Goal: Task Accomplishment & Management: Complete application form

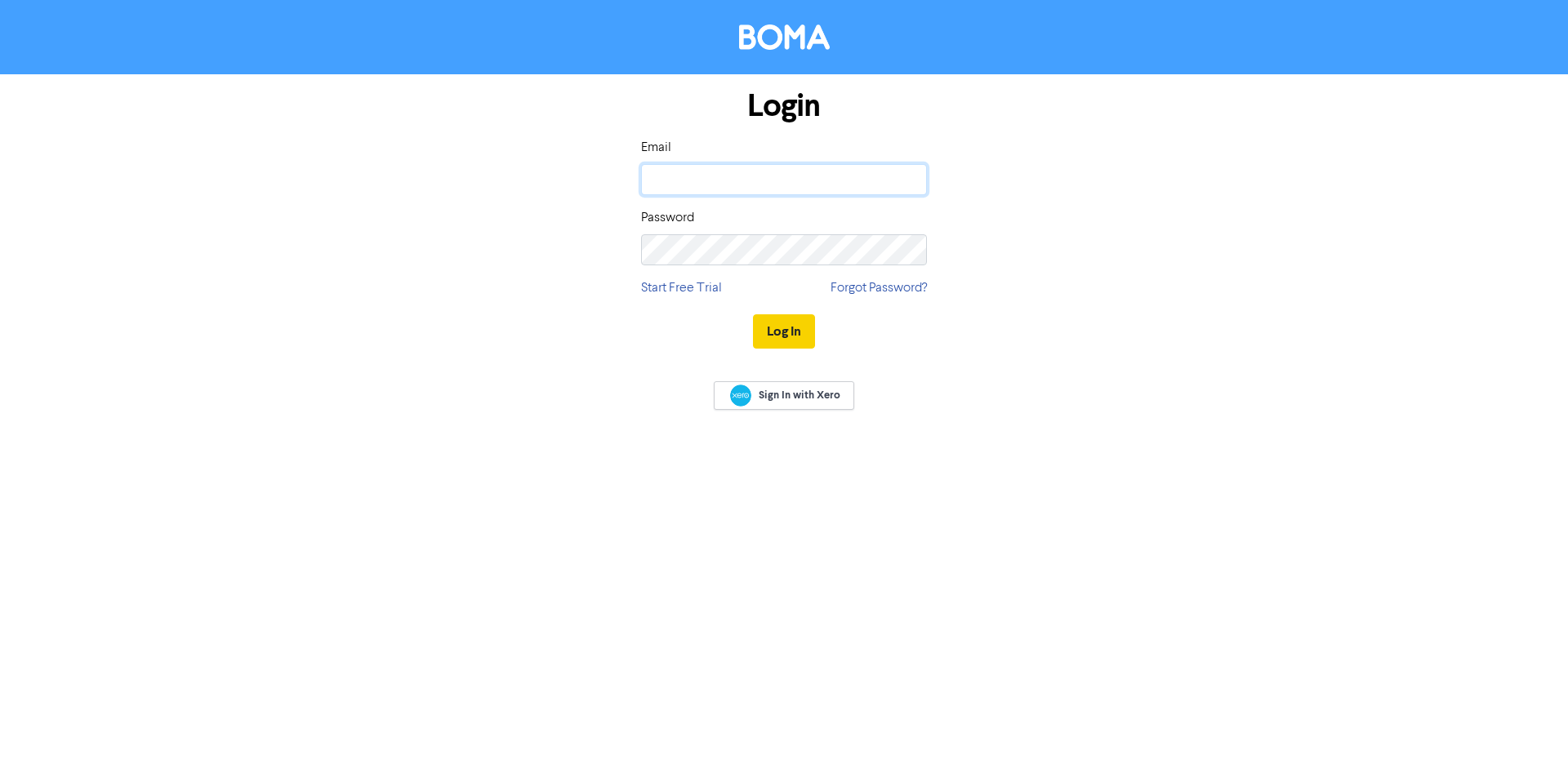
type input "[PERSON_NAME][EMAIL_ADDRESS][DOMAIN_NAME]"
click at [794, 331] on button "Log In" at bounding box center [783, 331] width 62 height 34
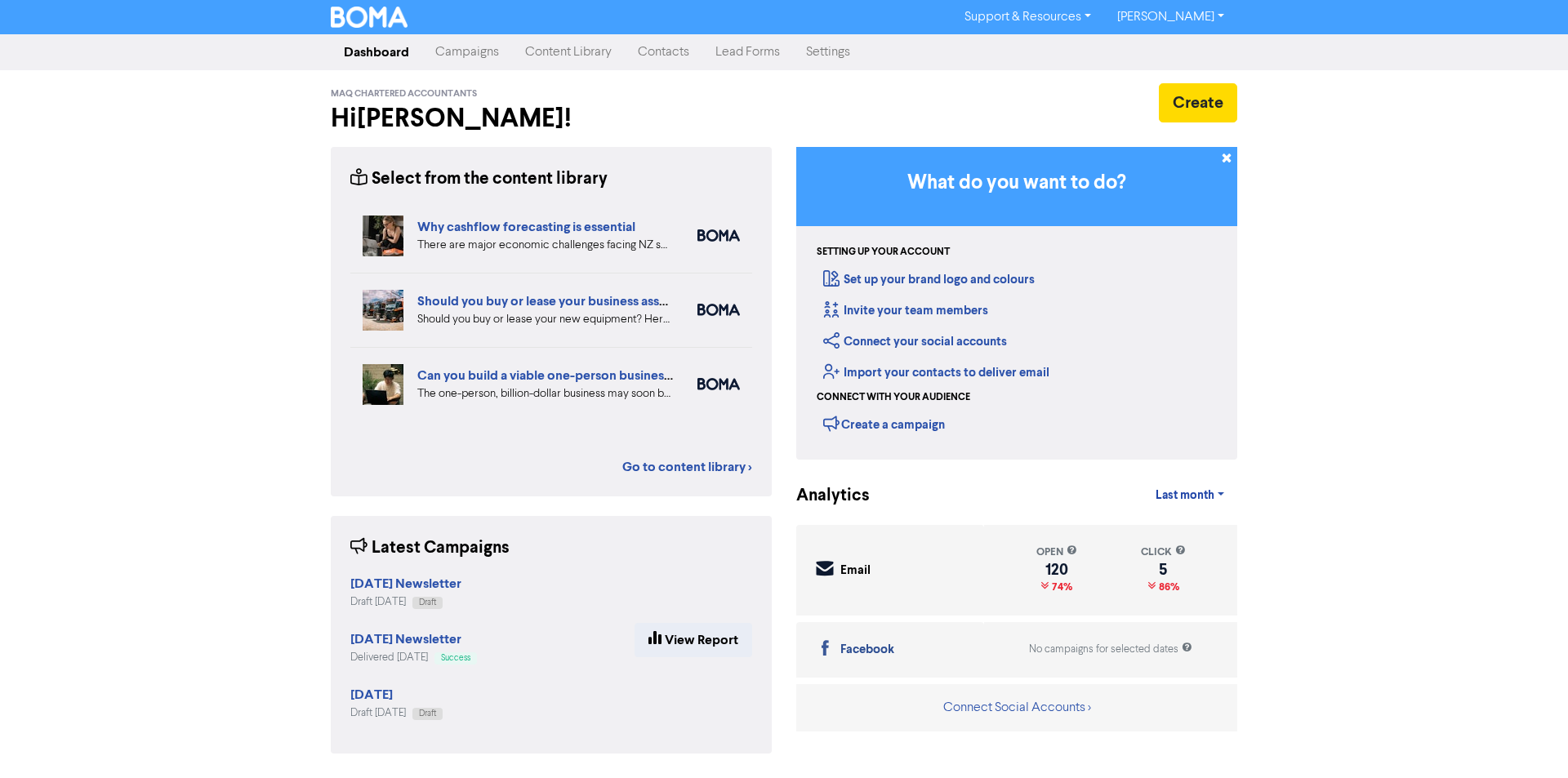
click at [654, 51] on link "Contacts" at bounding box center [663, 52] width 77 height 33
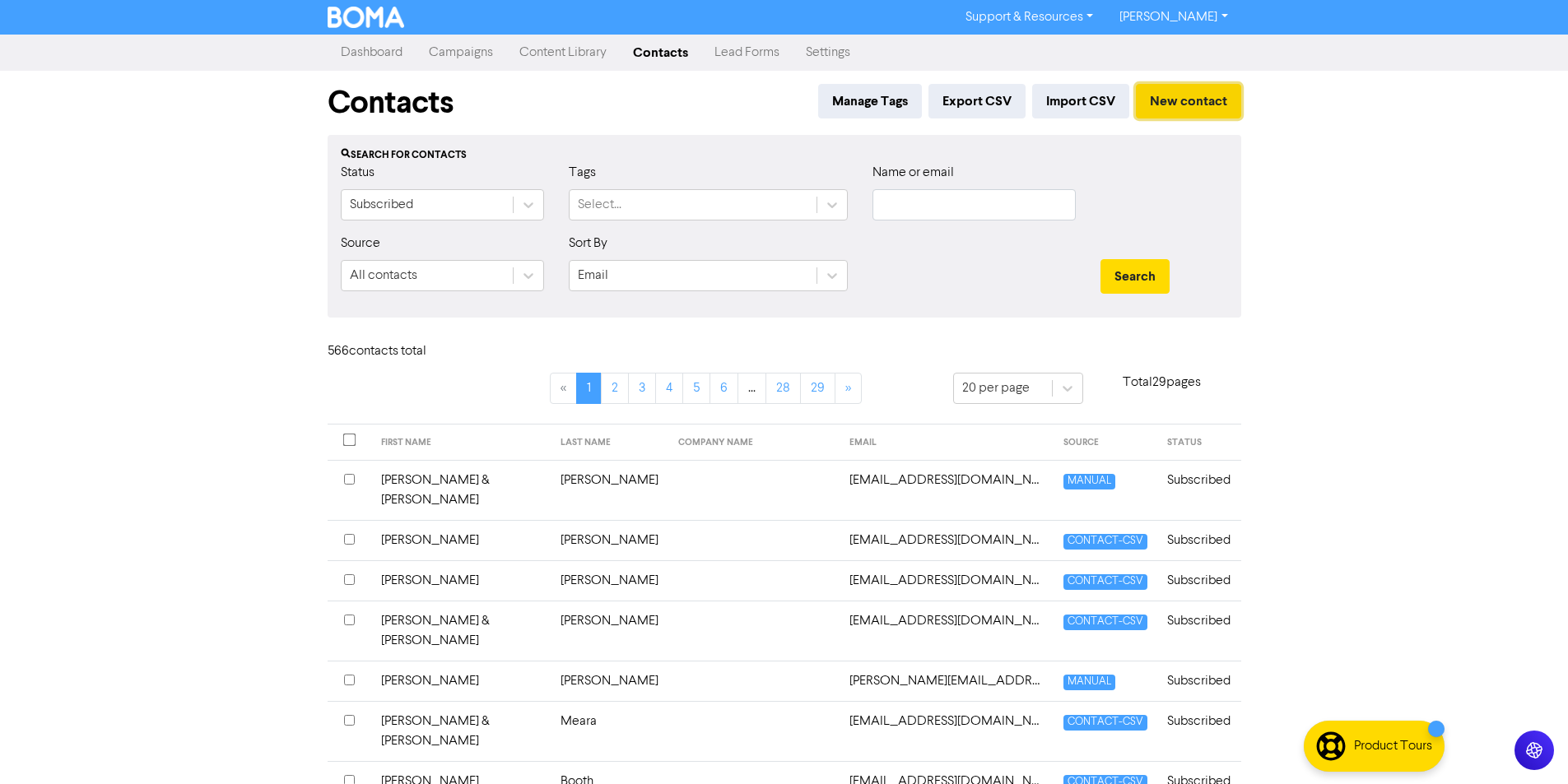
click at [1200, 99] on button "New contact" at bounding box center [1188, 101] width 105 height 34
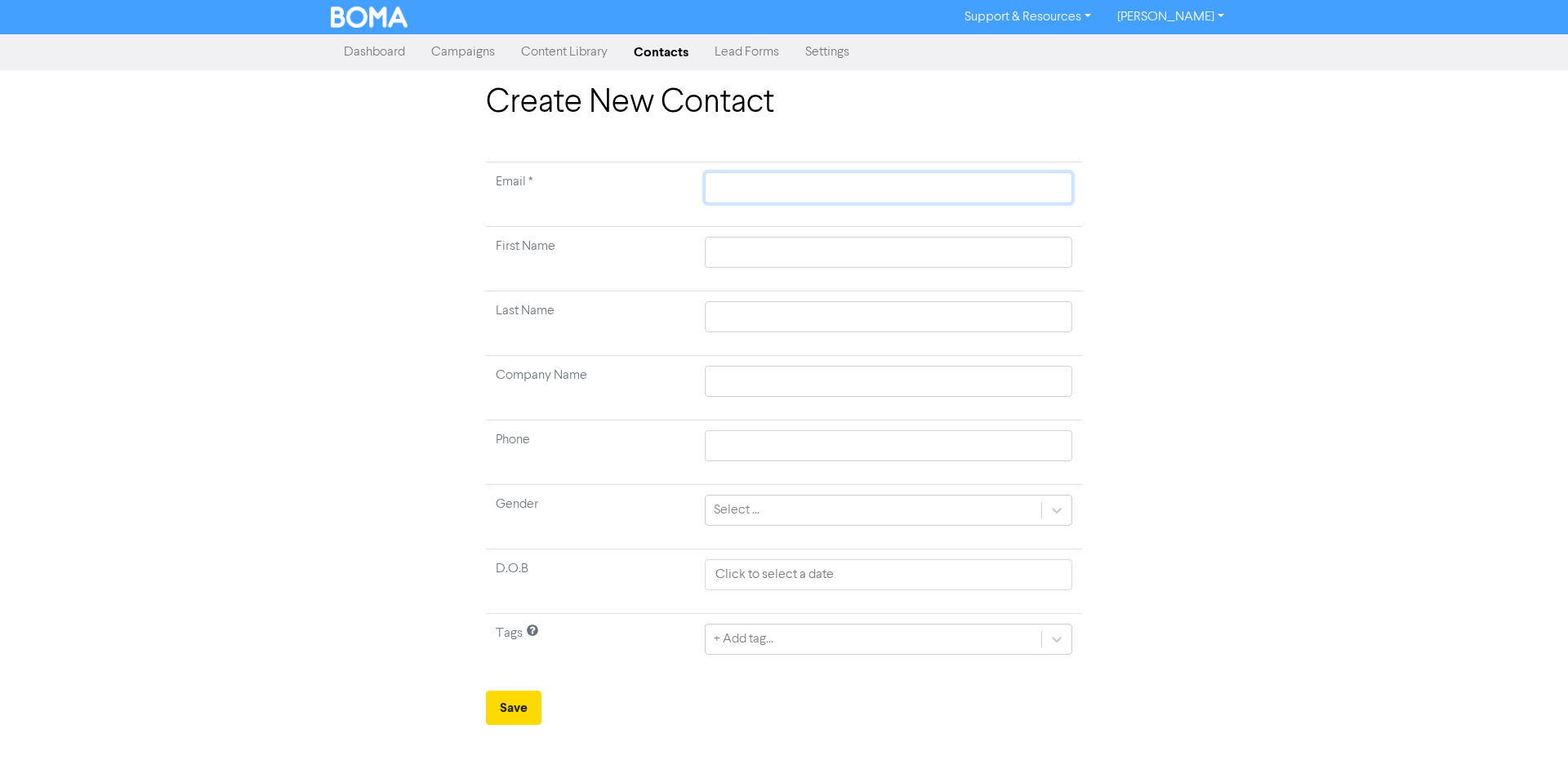
click at [739, 186] on input "text" at bounding box center [888, 188] width 368 height 31
type input "R"
type input "Re"
type input "Reb"
type input "Rebe"
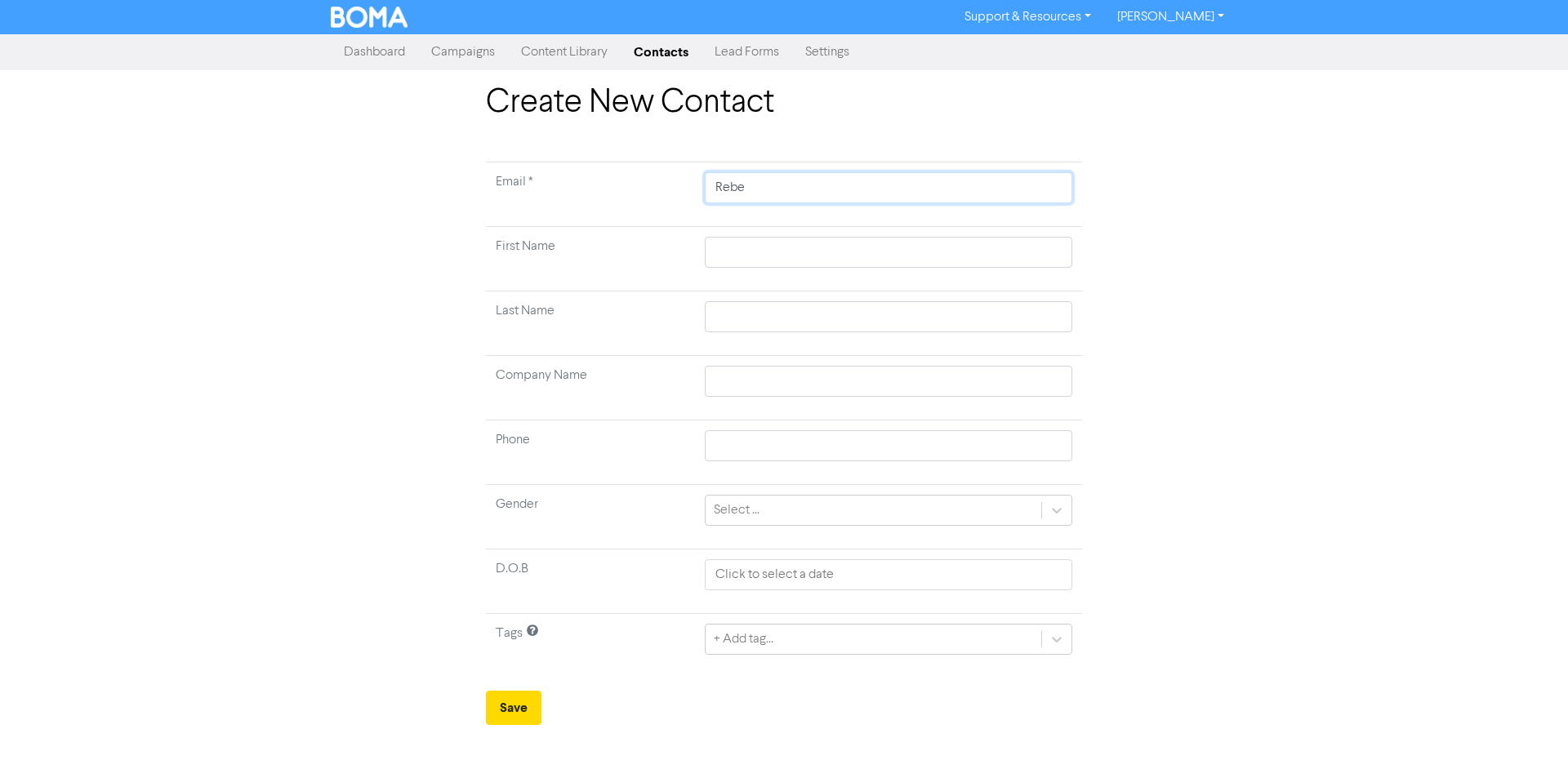
type input "Rebec"
type input "Rebecc"
type input "[PERSON_NAME]"
type input "[PERSON_NAME]."
type input "[PERSON_NAME].l"
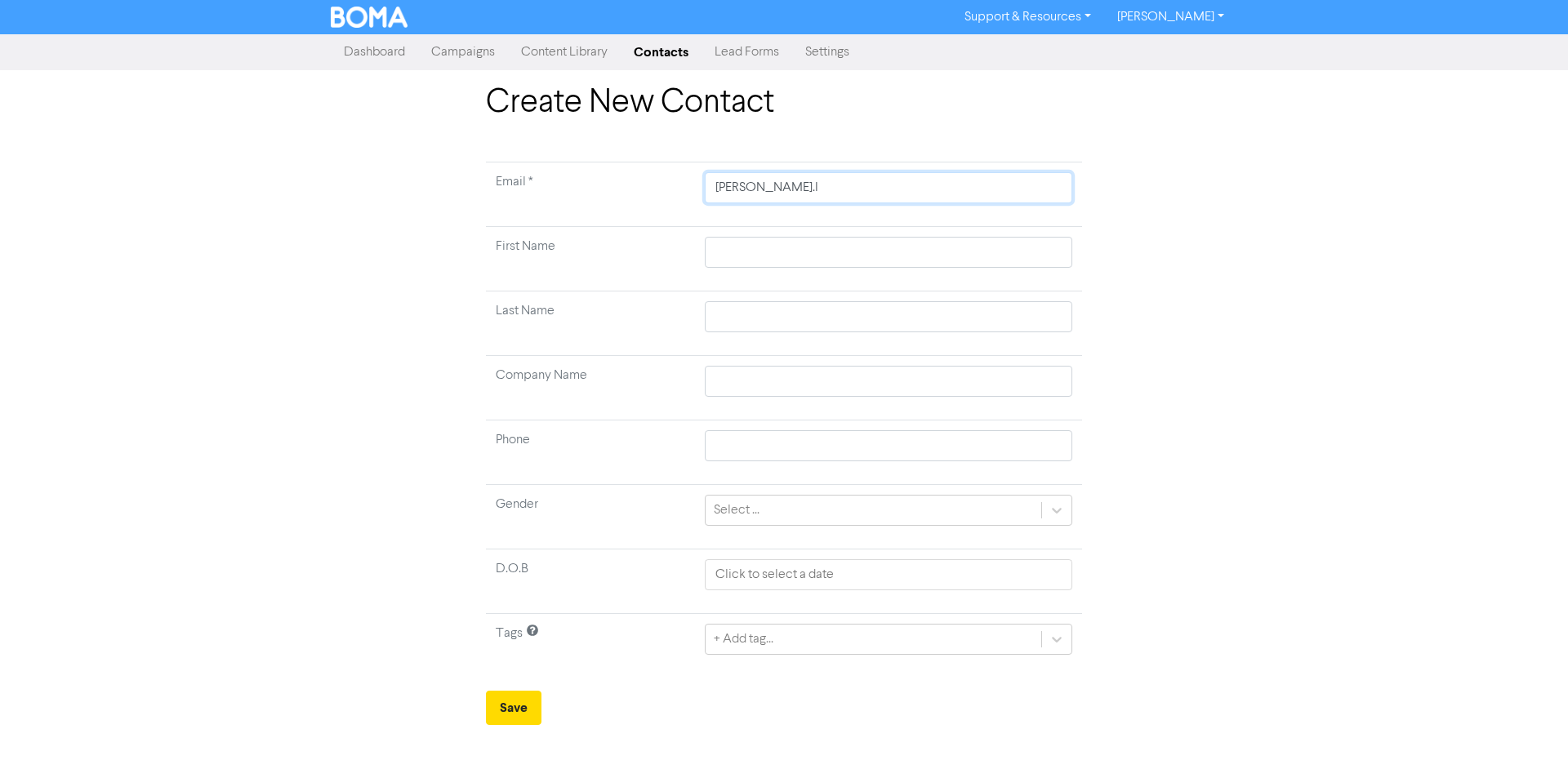
type input "[PERSON_NAME][DOMAIN_NAME]"
type input "[PERSON_NAME].lan"
type input "[PERSON_NAME].[PERSON_NAME]"
type input "[PERSON_NAME].lantzo"
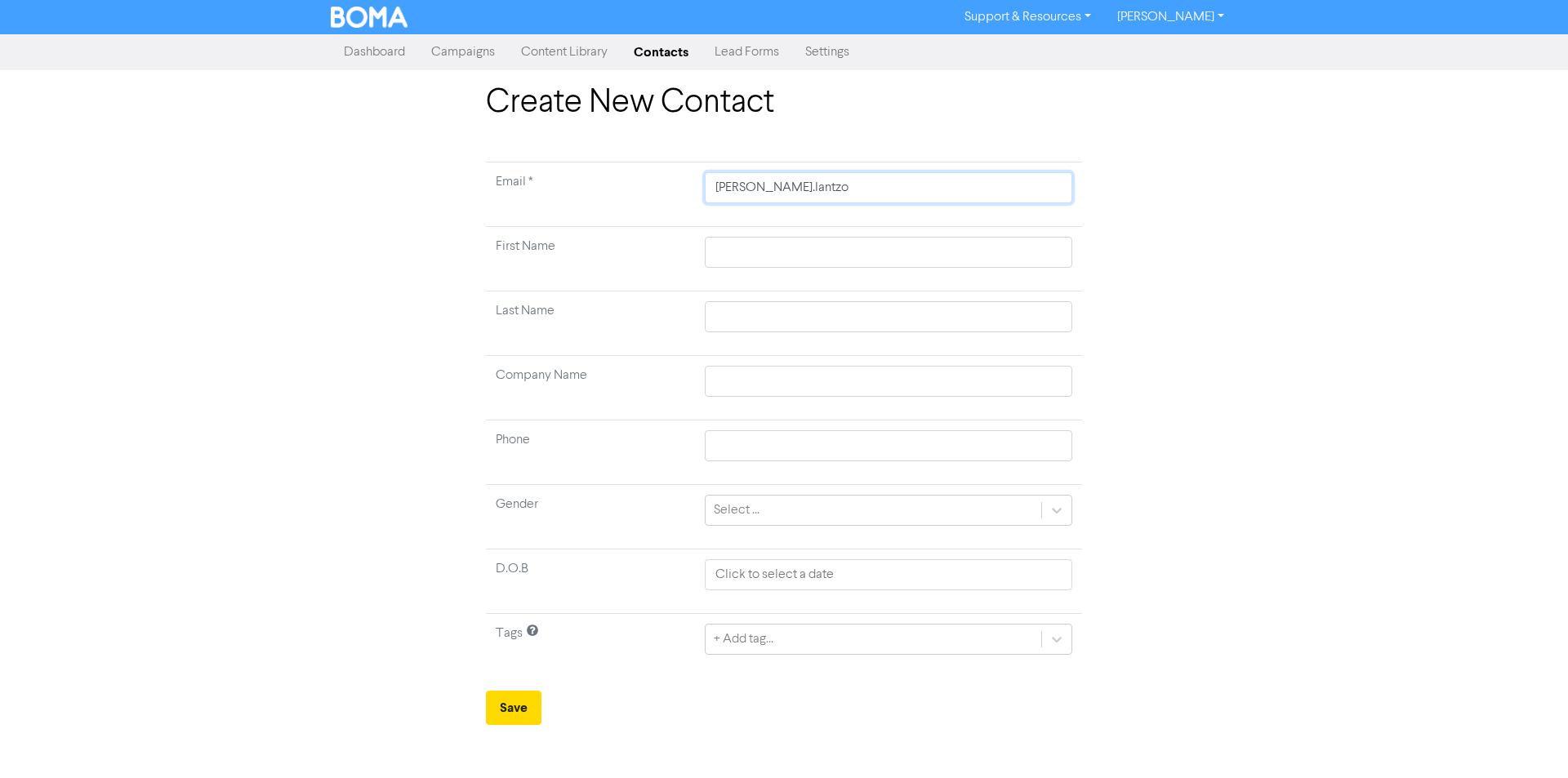
type input "[PERSON_NAME].lantzos"
type input "[PERSON_NAME].lantzos@"
type input "[PERSON_NAME]"
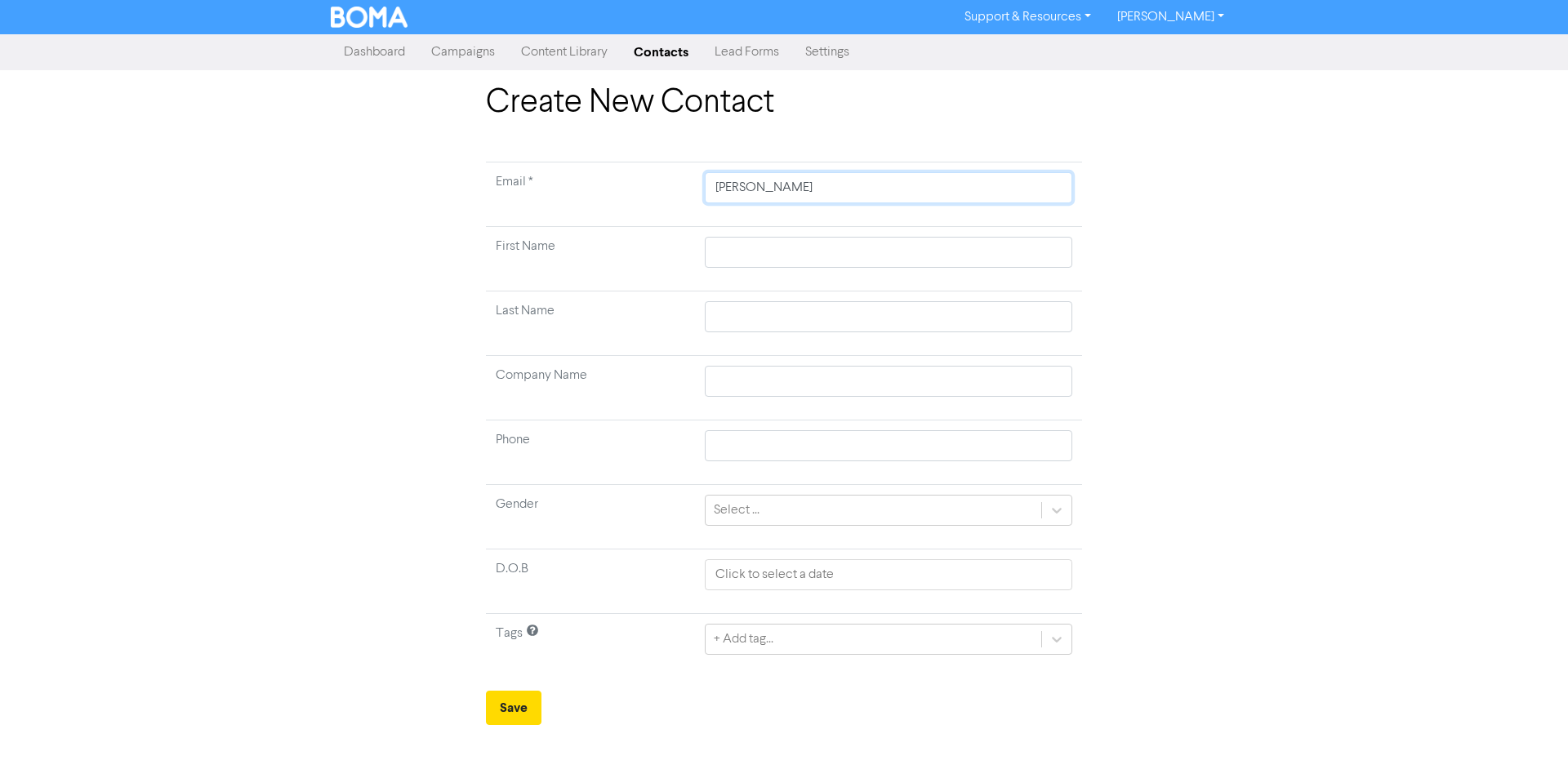
type input "[PERSON_NAME]"
type input "[PERSON_NAME]."
type input "[PERSON_NAME]"
type input "[PERSON_NAME][EMAIL_ADDRESS][DOMAIN_NAME]"
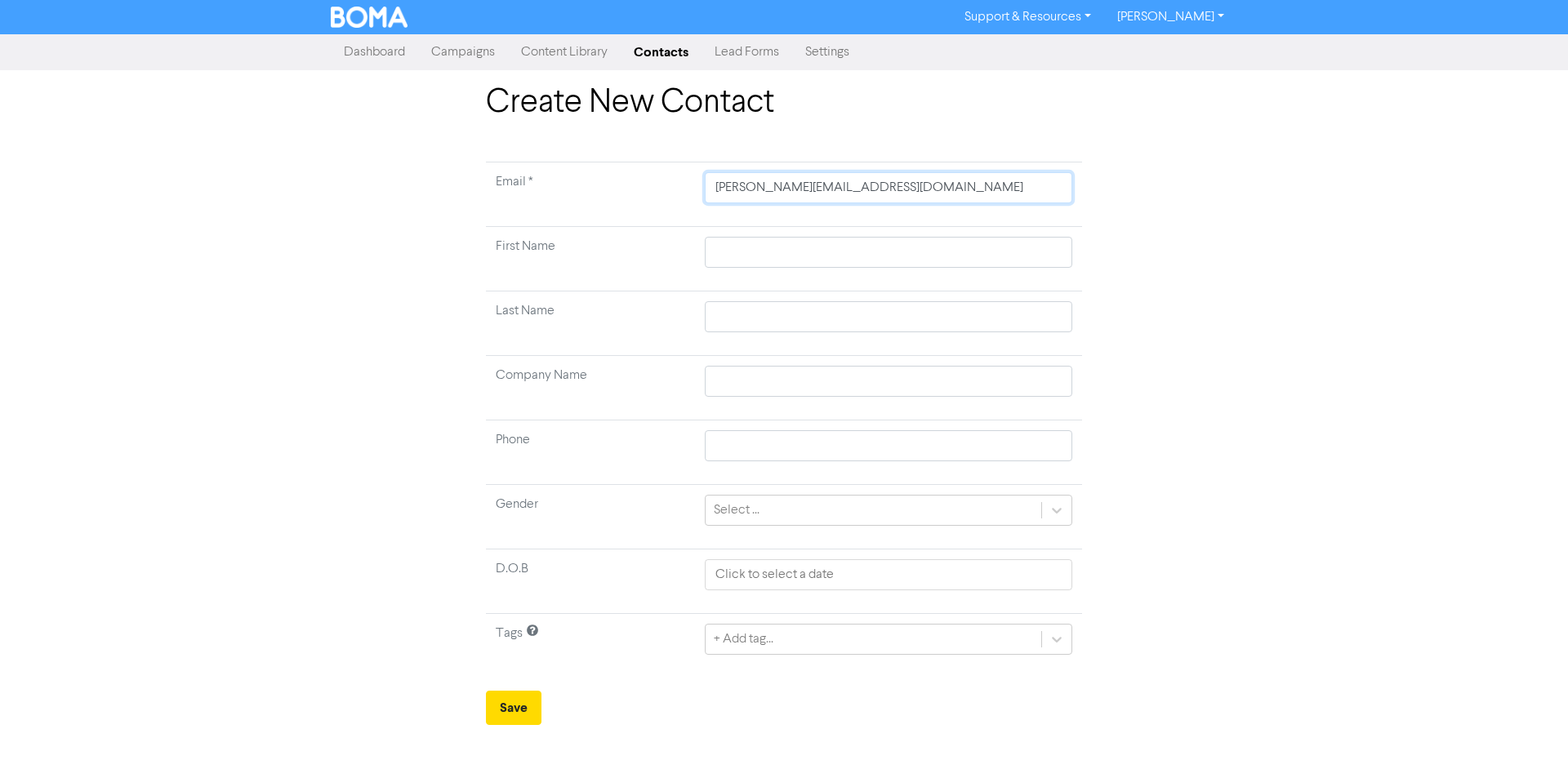
type input "[PERSON_NAME][EMAIL_ADDRESS][DOMAIN_NAME]"
click at [733, 249] on input "text" at bounding box center [888, 252] width 368 height 31
type input "R"
type input "Re"
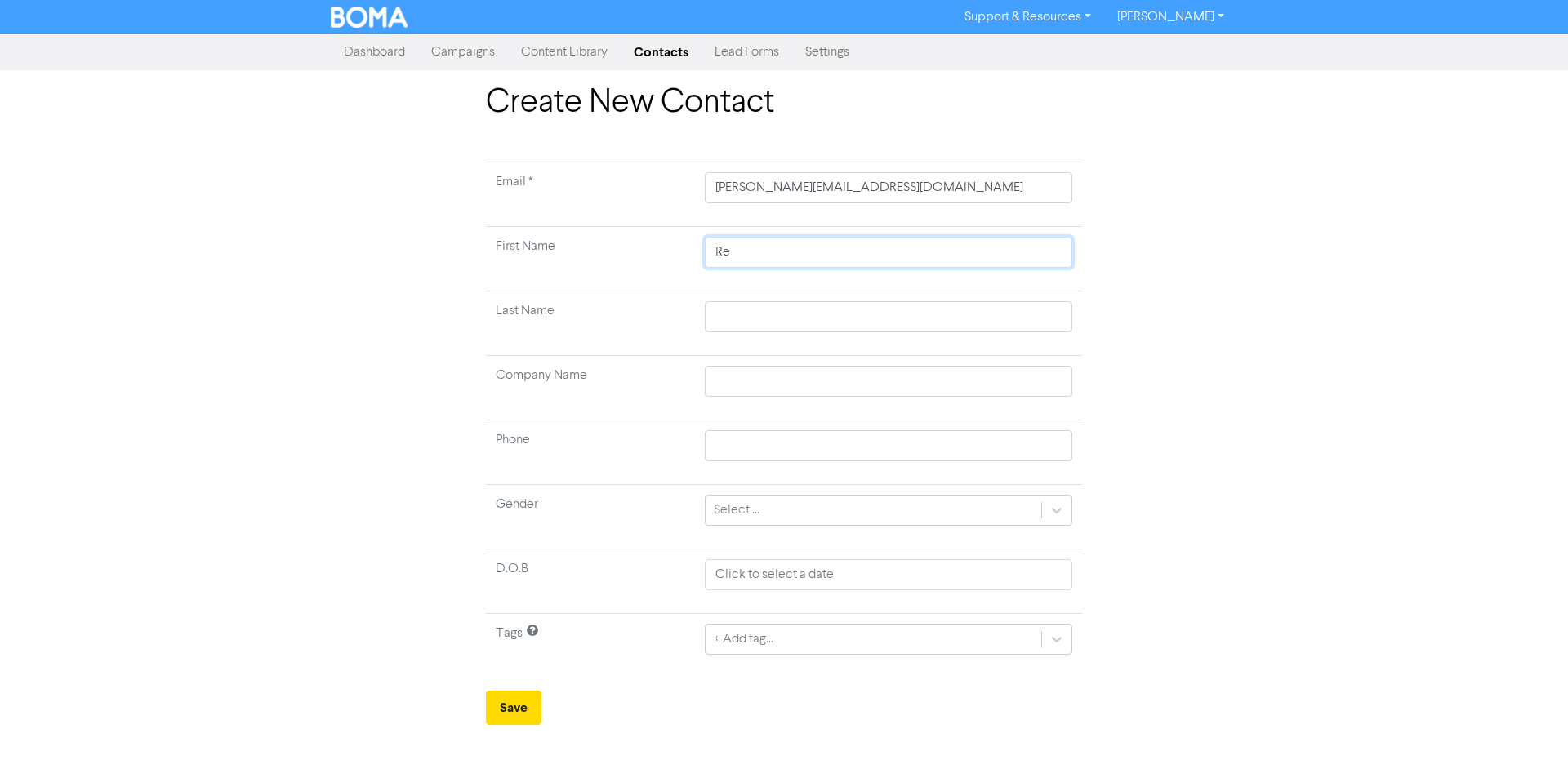
type input "Reb"
type input "Rebb"
type input "Rebbe"
type input "Rebb"
type input "Reb"
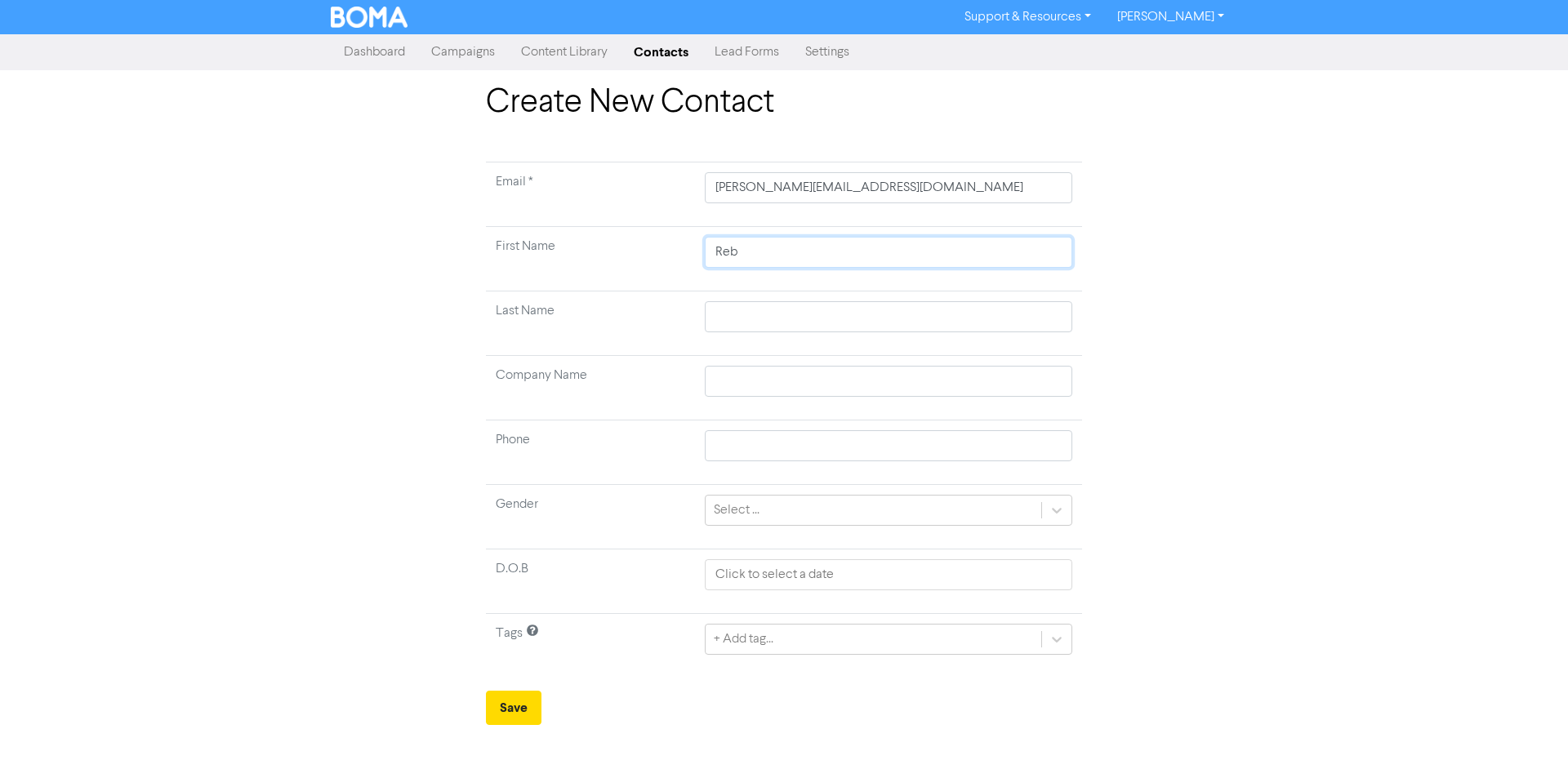
type input "Rebe"
type input "Rebec"
type input "Rebecc"
type input "[PERSON_NAME]"
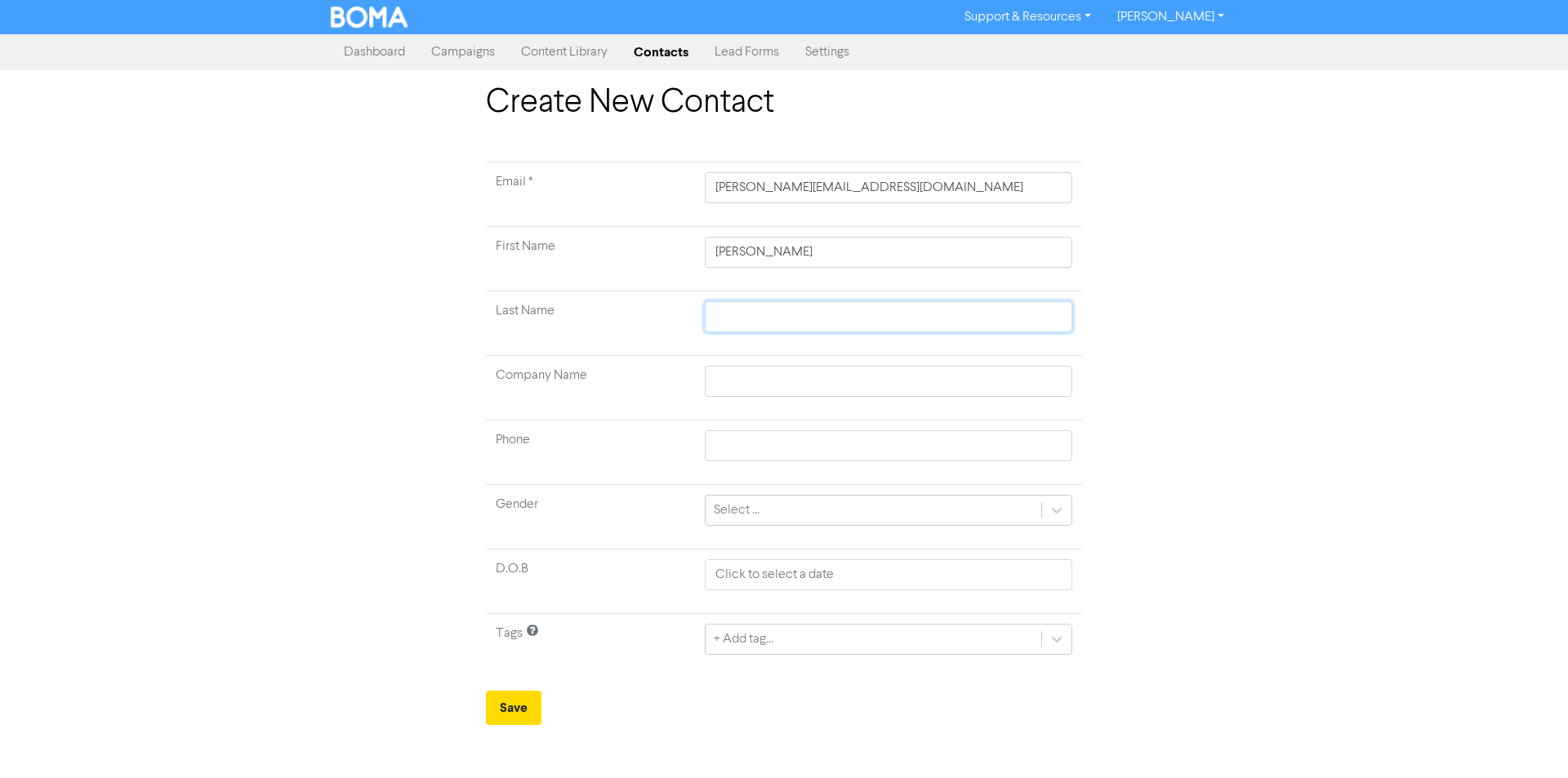
drag, startPoint x: 721, startPoint y: 315, endPoint x: 738, endPoint y: 320, distance: 17.7
click at [721, 315] on input "text" at bounding box center [888, 317] width 368 height 31
type input "L"
type input "La"
type input "Lan"
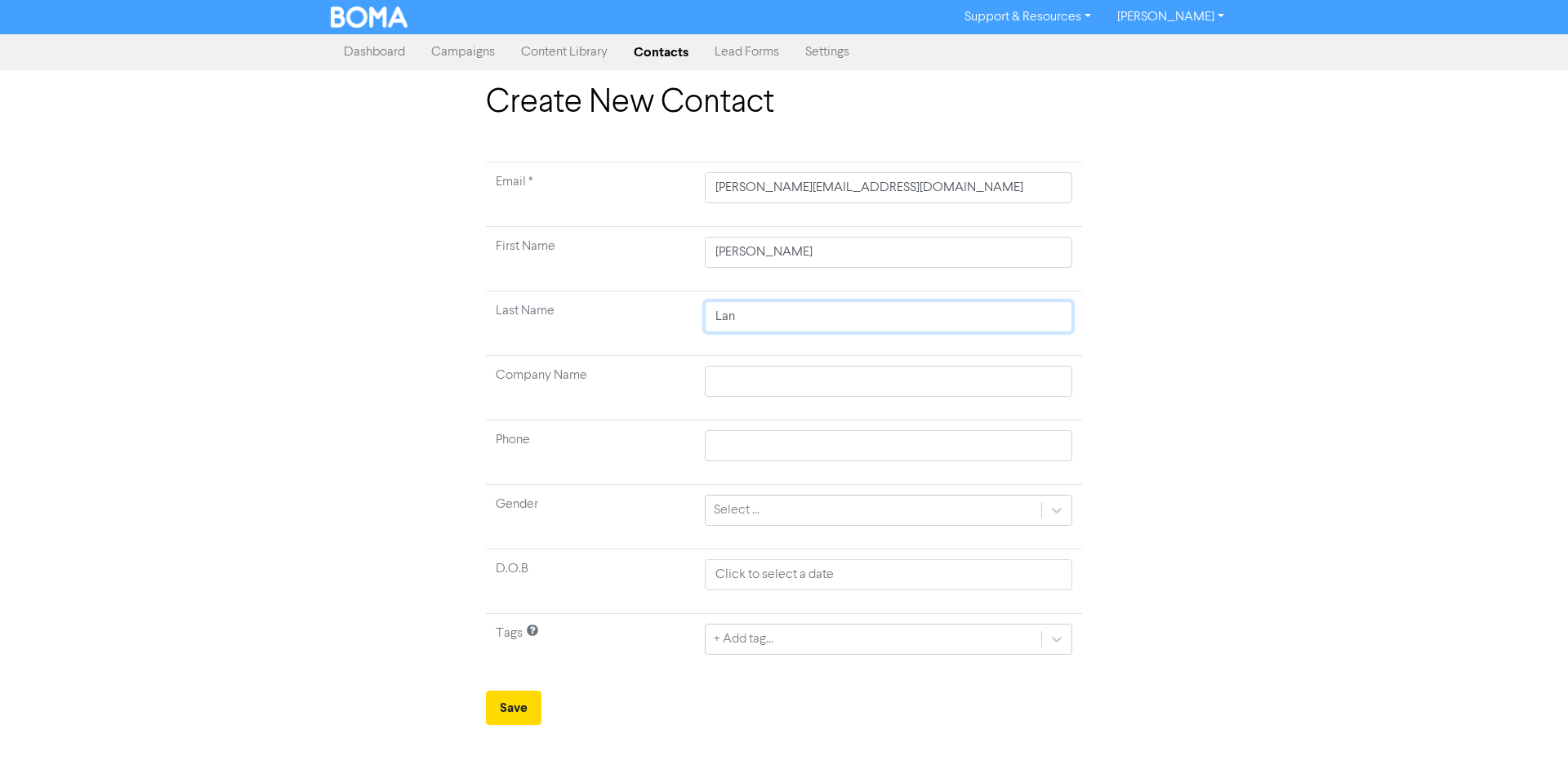
type input "Lant"
type input "[PERSON_NAME]"
type input "Lantzo"
type input "Lantzos"
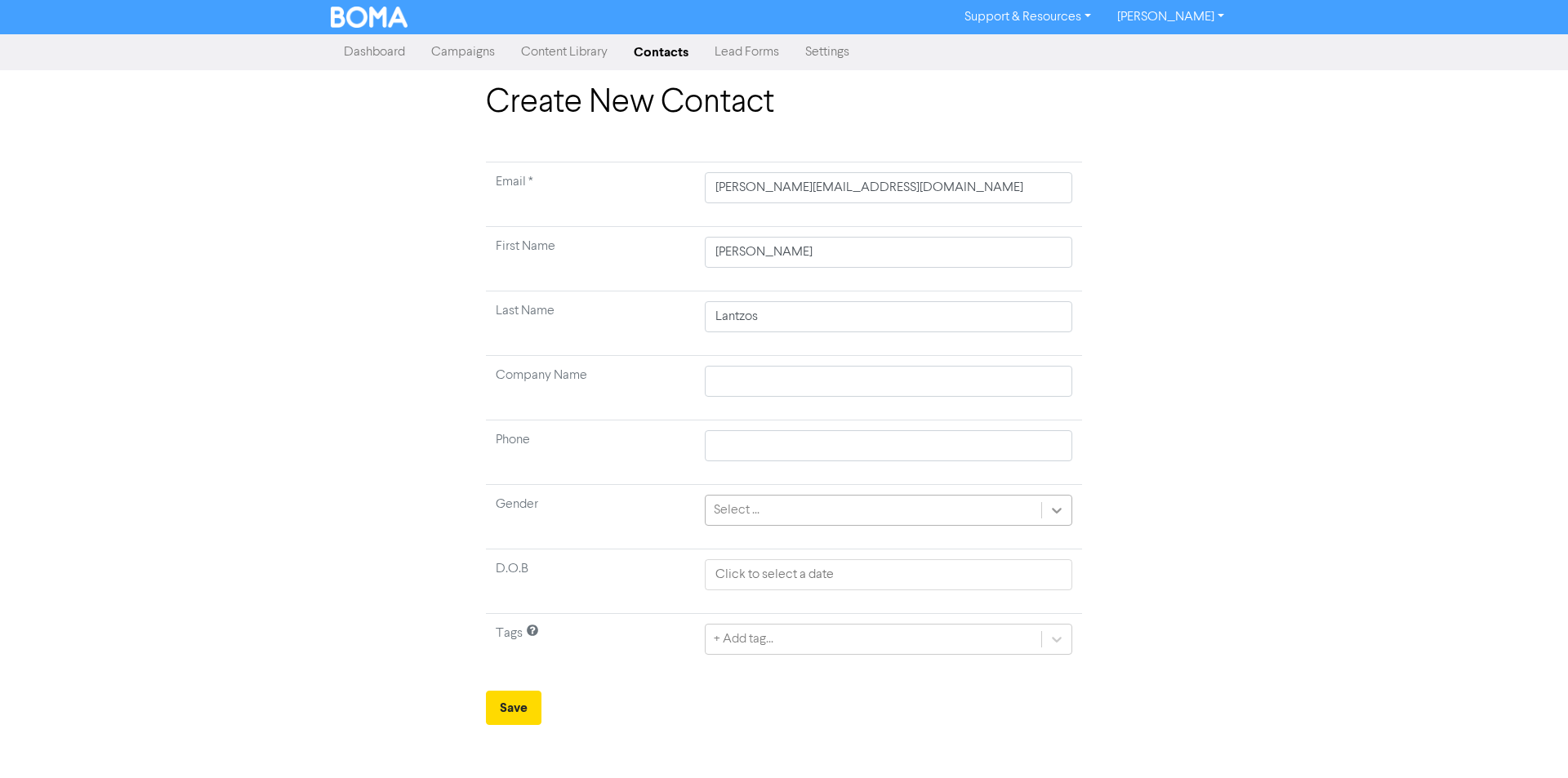
click at [1055, 507] on icon at bounding box center [1056, 510] width 17 height 17
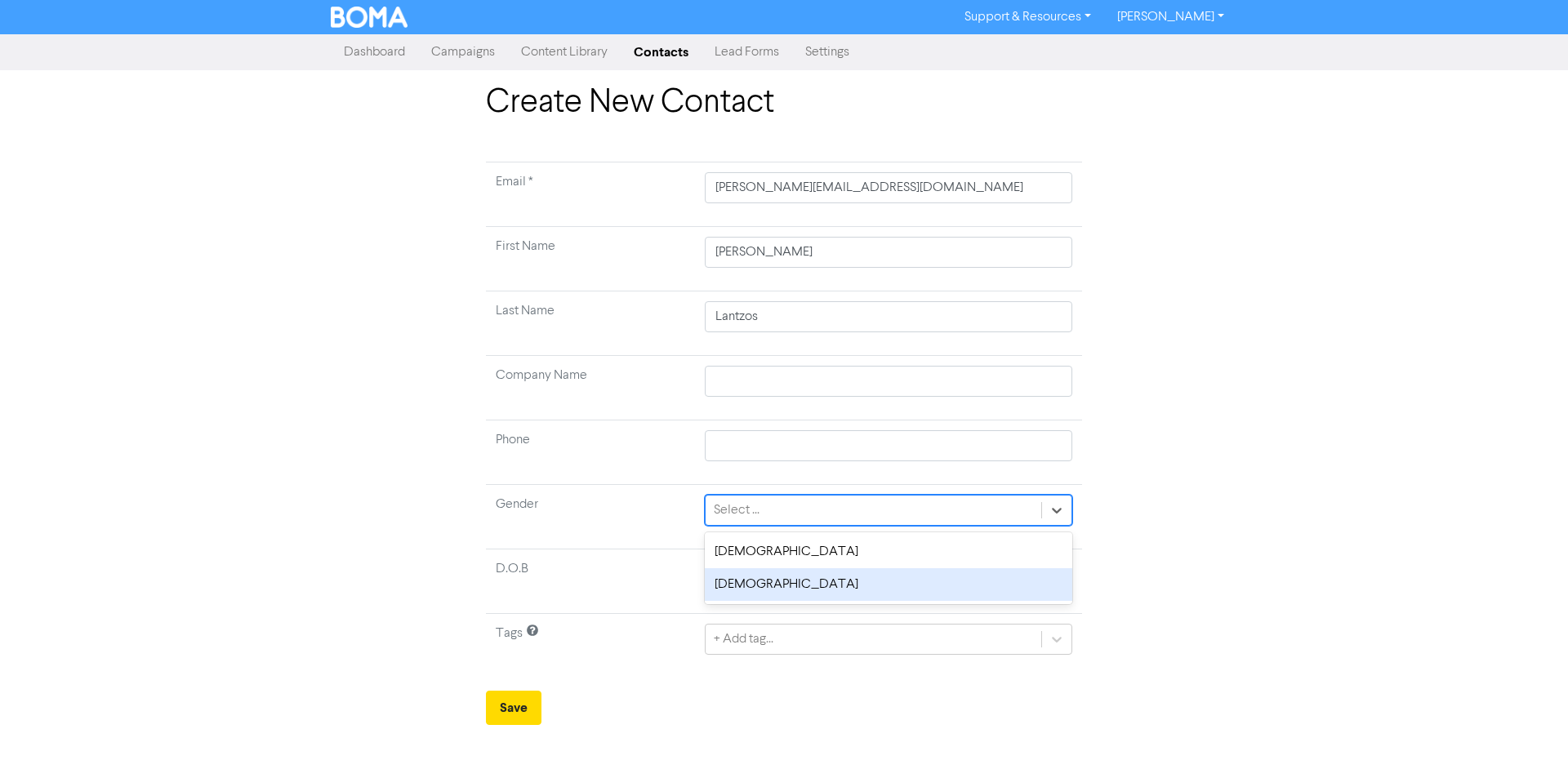
click at [734, 586] on div "[DEMOGRAPHIC_DATA]" at bounding box center [888, 585] width 368 height 33
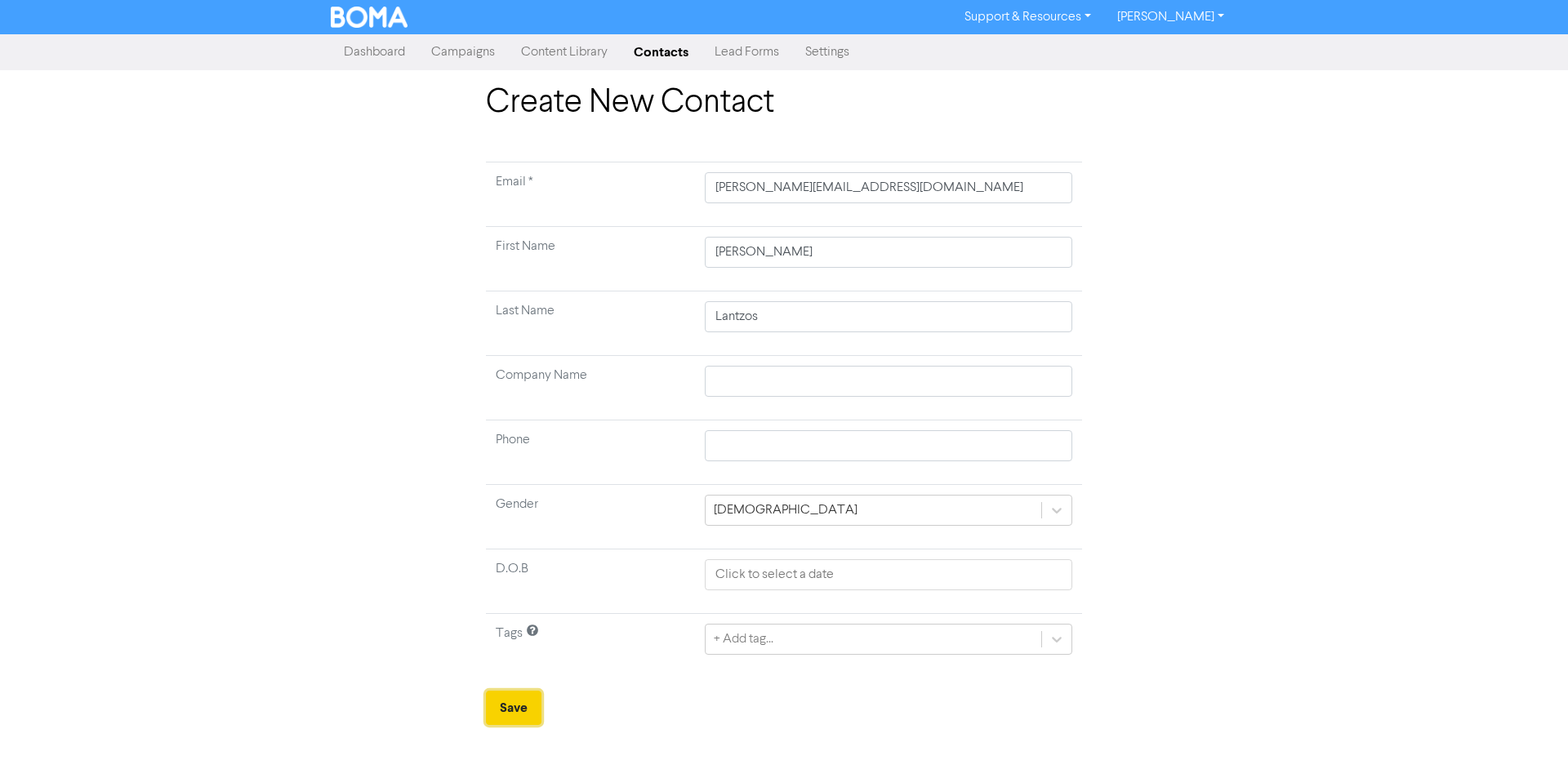
click at [514, 708] on button "Save" at bounding box center [514, 708] width 56 height 34
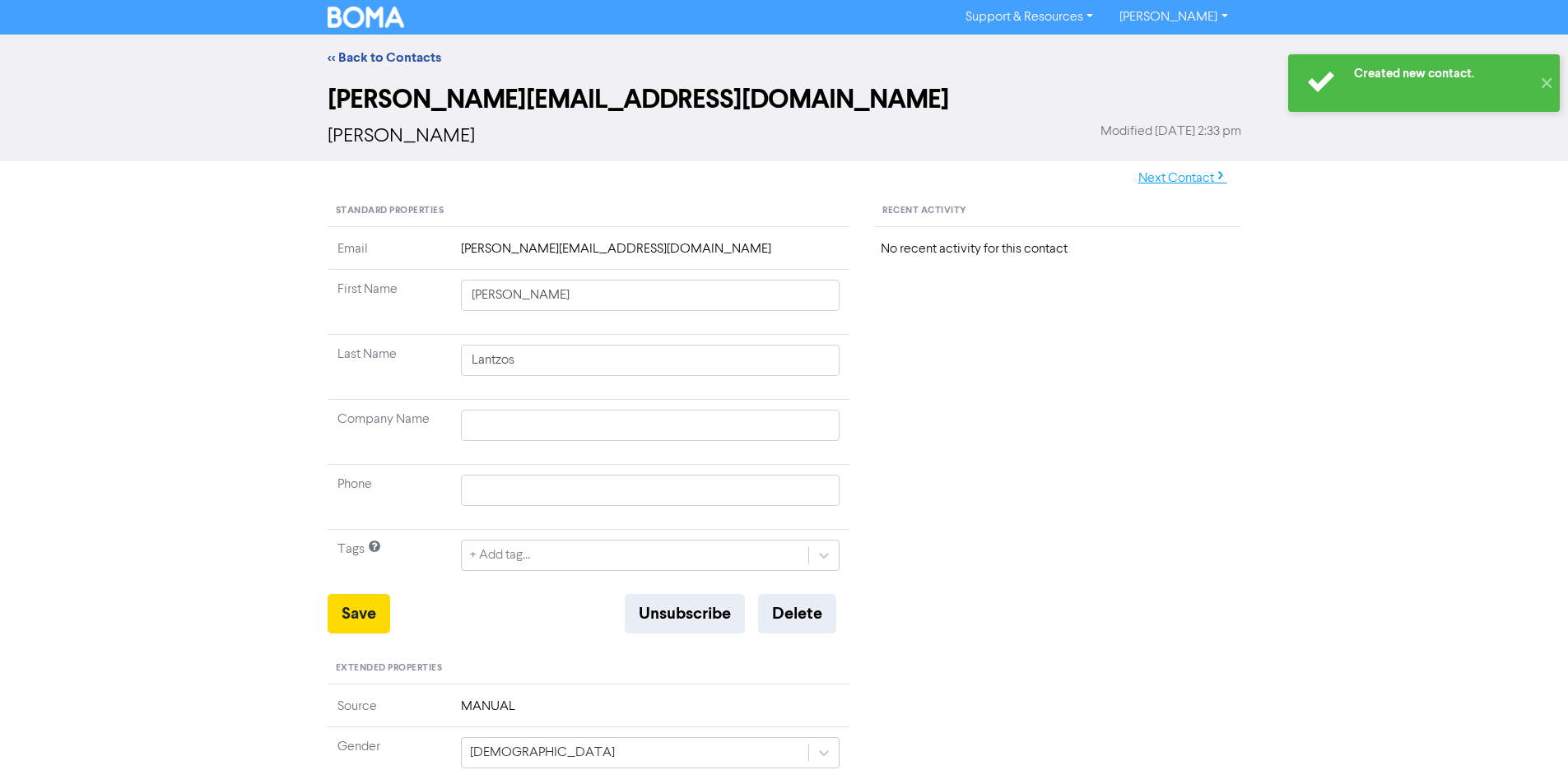
click at [1151, 181] on button "Next Contact" at bounding box center [1182, 178] width 117 height 34
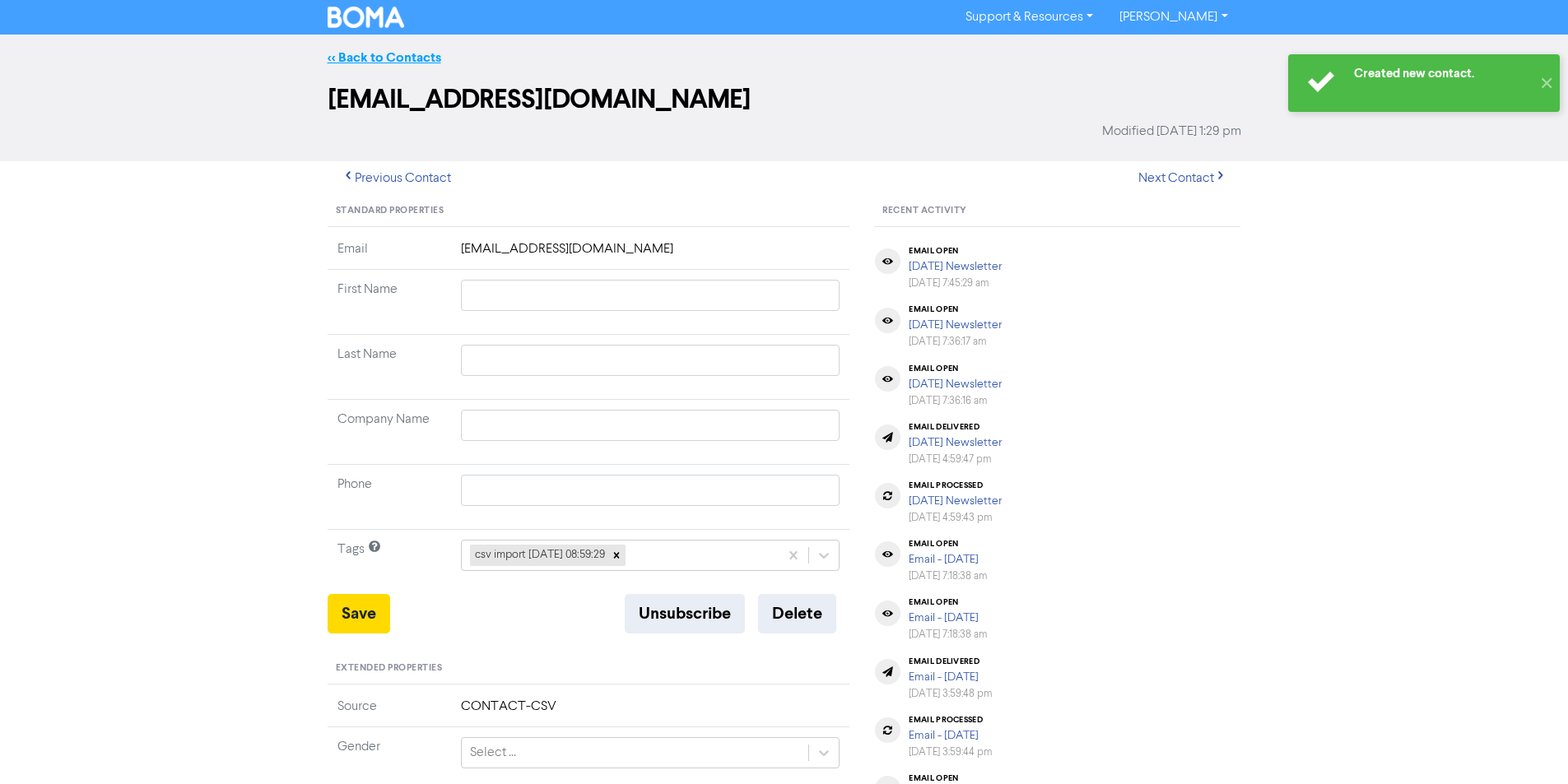
click at [381, 49] on link "<< Back to Contacts" at bounding box center [385, 57] width 114 height 17
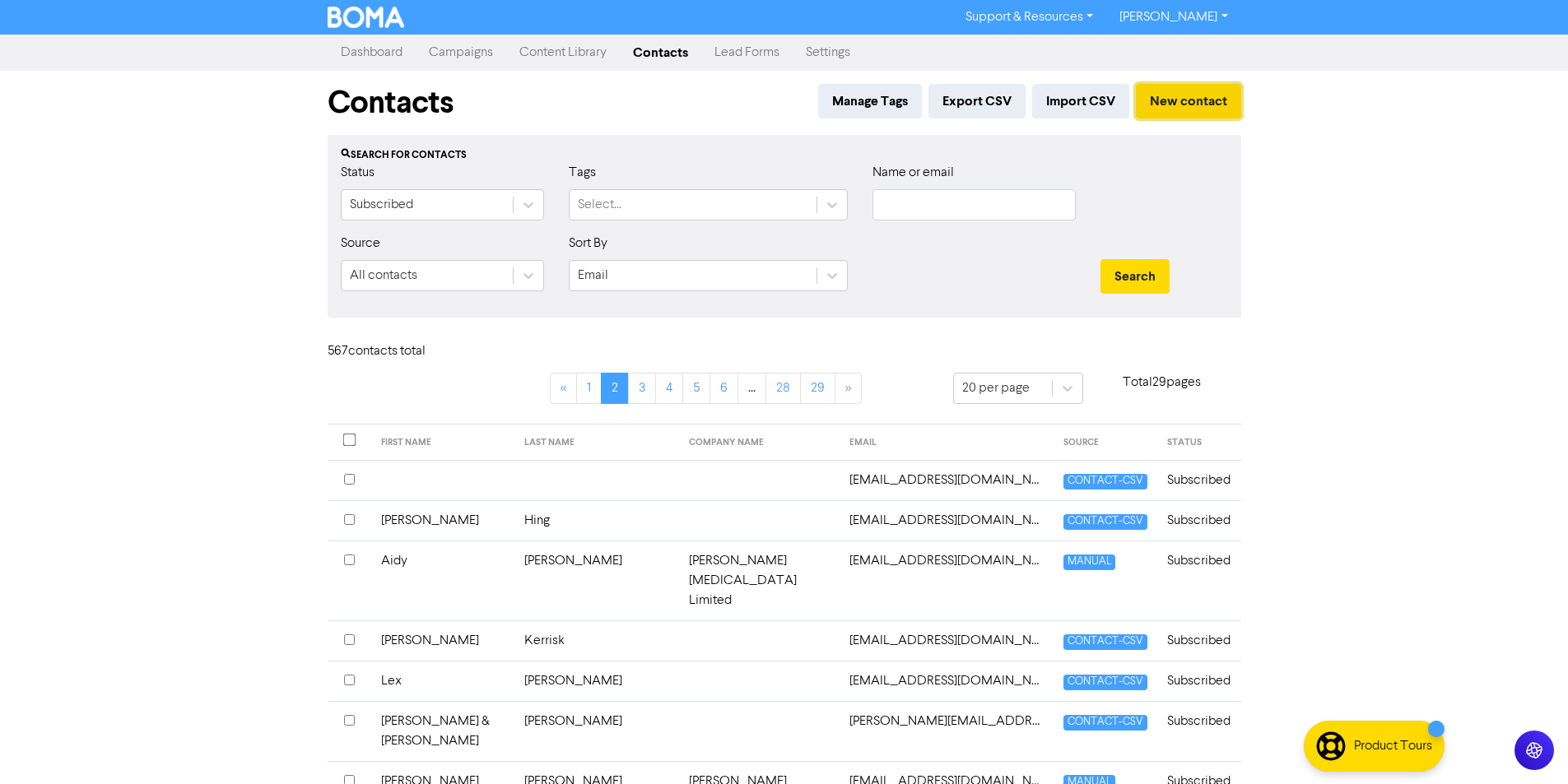
click at [1182, 105] on button "New contact" at bounding box center [1188, 101] width 105 height 34
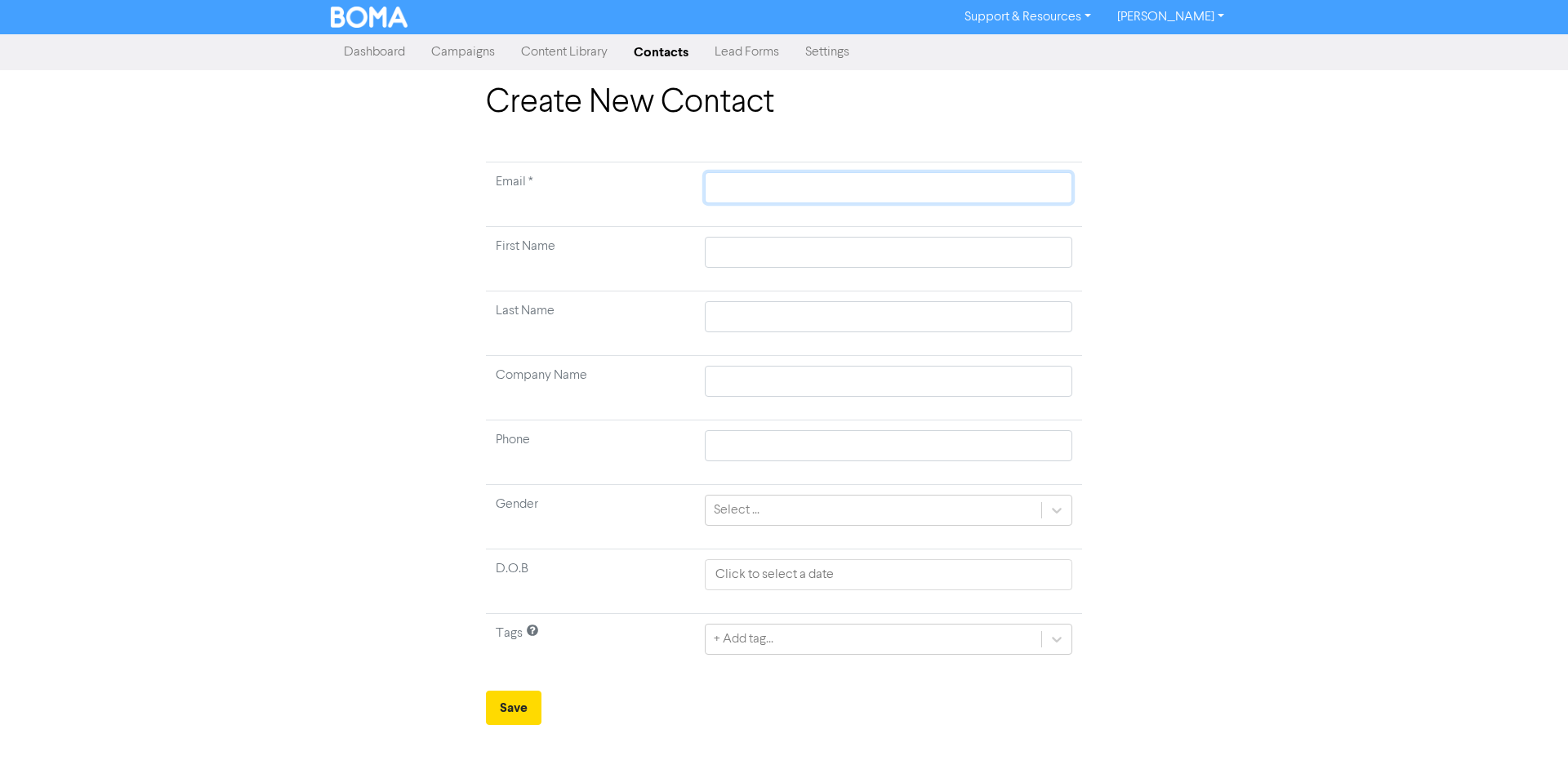
click at [733, 185] on input "text" at bounding box center [888, 188] width 368 height 31
click at [757, 236] on td at bounding box center [887, 259] width 387 height 64
click at [739, 256] on input "text" at bounding box center [888, 252] width 368 height 31
drag, startPoint x: 735, startPoint y: 315, endPoint x: 744, endPoint y: 316, distance: 9.1
click at [735, 315] on input "text" at bounding box center [888, 317] width 368 height 31
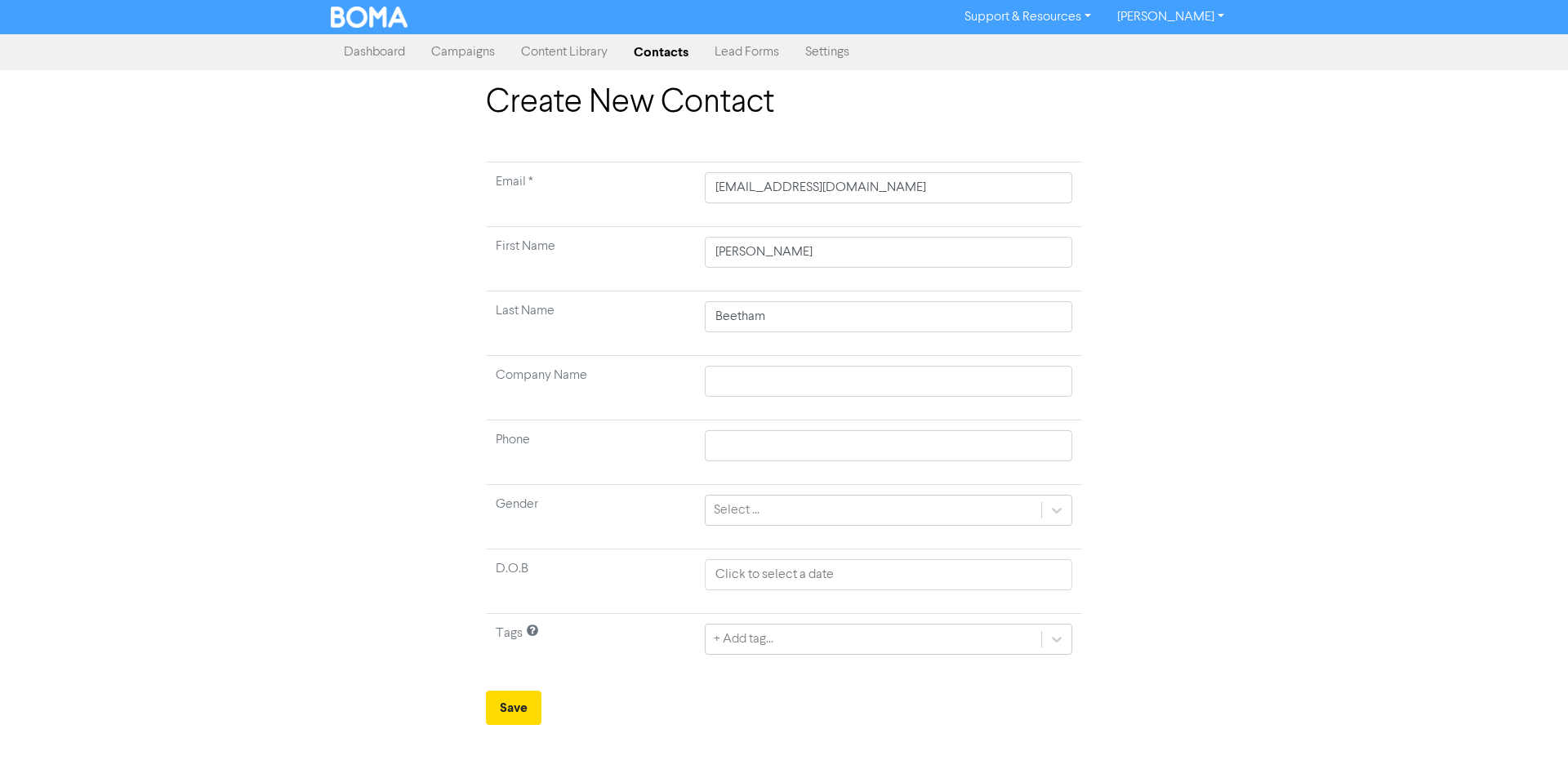
drag, startPoint x: 1060, startPoint y: 509, endPoint x: 1060, endPoint y: 475, distance: 34.0
click at [496, 707] on button "Save" at bounding box center [514, 708] width 56 height 34
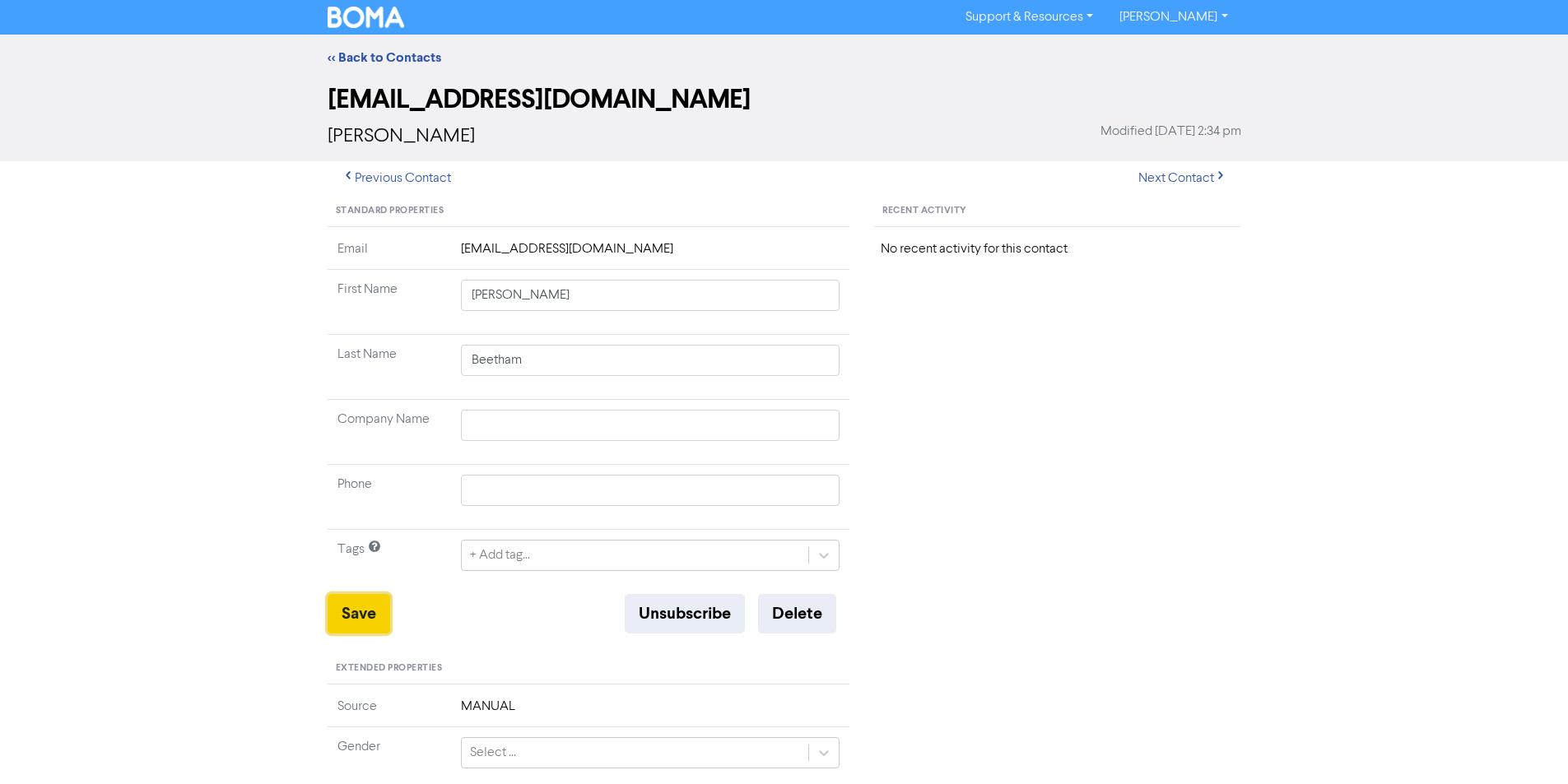
click at [352, 610] on button "Save" at bounding box center [358, 613] width 62 height 39
click at [373, 51] on link "<< Back to Contacts" at bounding box center [385, 57] width 114 height 17
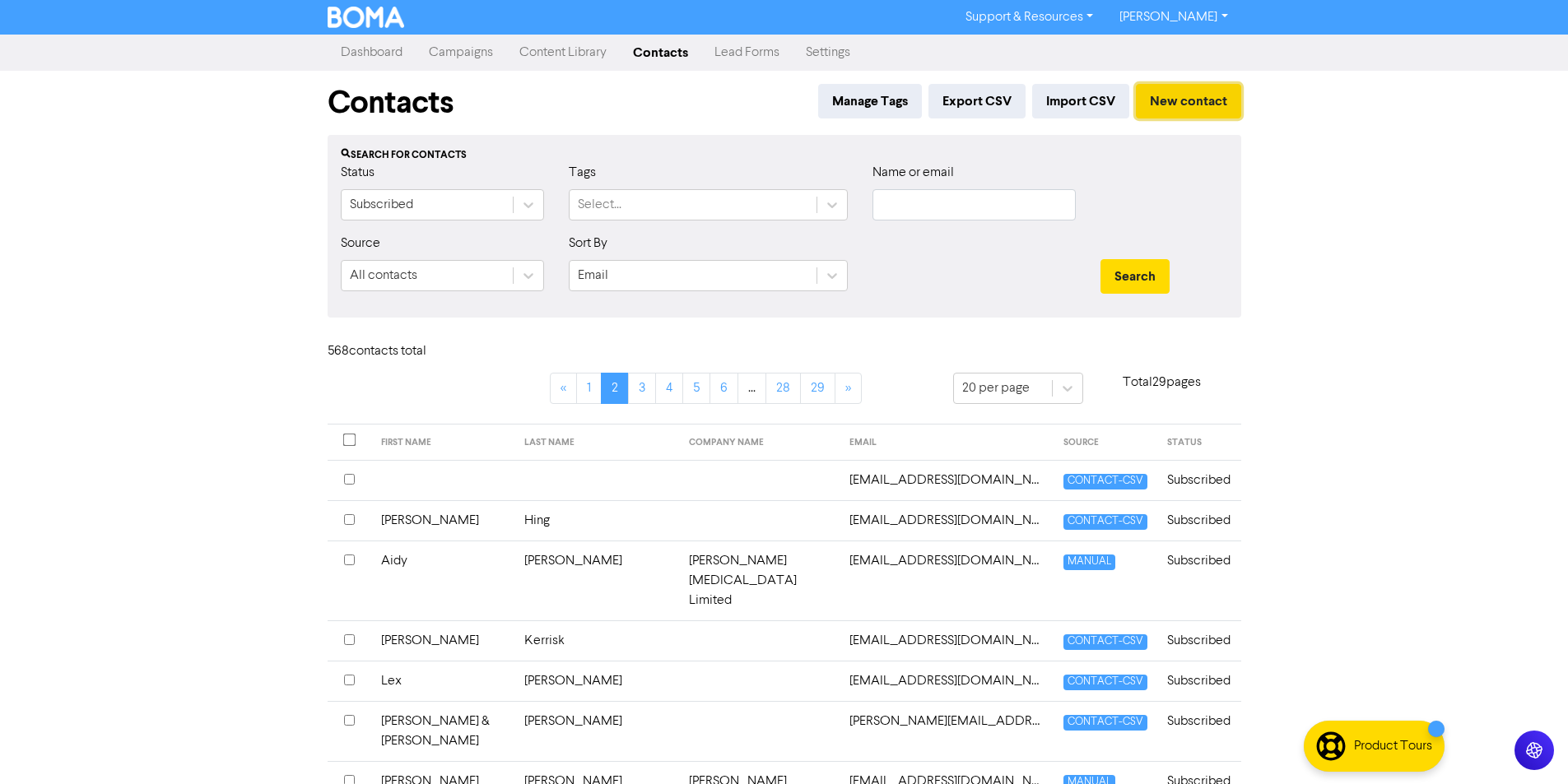
click at [1181, 102] on button "New contact" at bounding box center [1188, 101] width 105 height 34
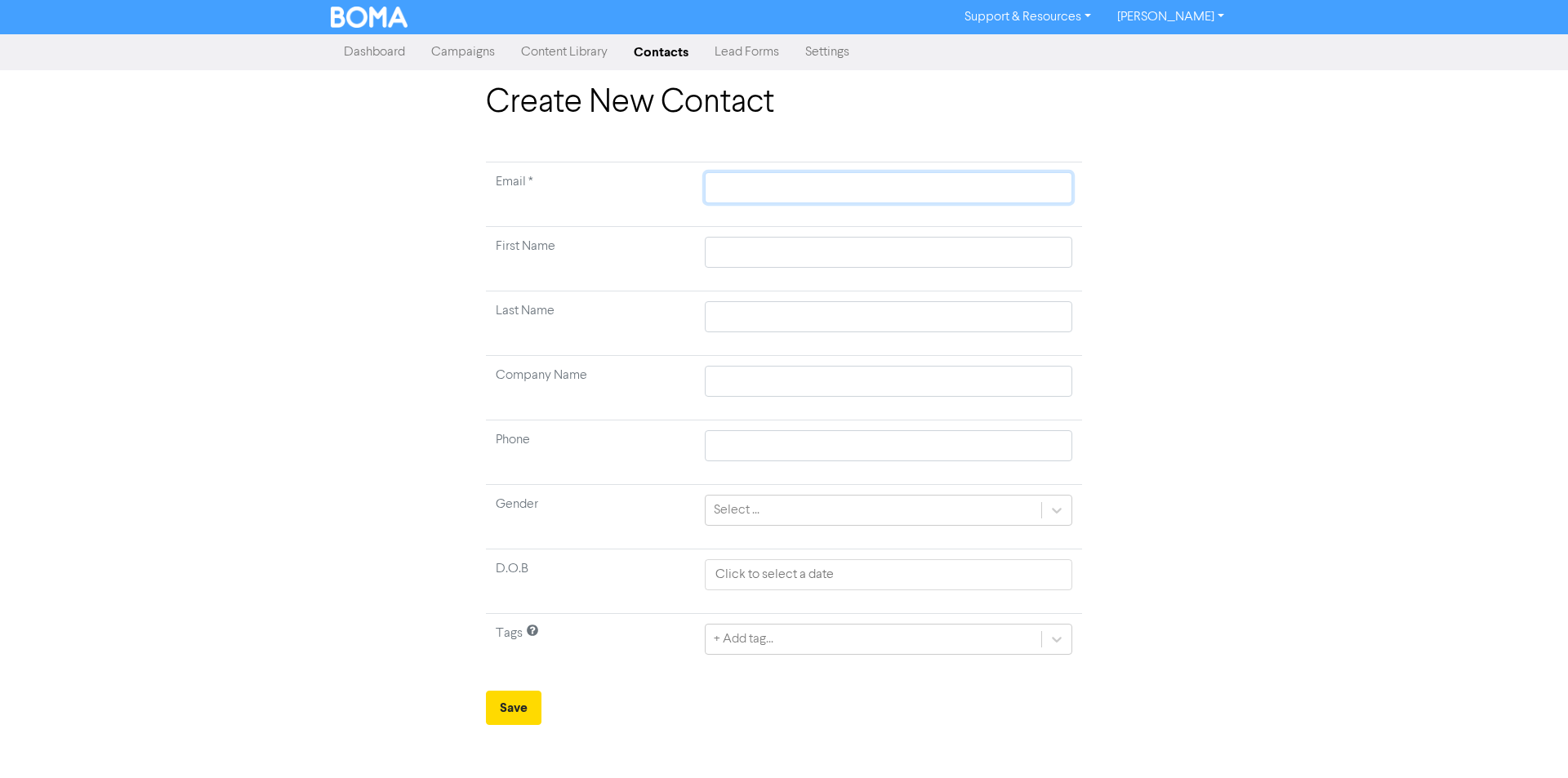
click at [721, 196] on input "text" at bounding box center [888, 188] width 368 height 31
paste input "[EMAIL_ADDRESS][DOMAIN_NAME]"
click at [739, 249] on input "text" at bounding box center [888, 252] width 368 height 31
click at [725, 318] on input "text" at bounding box center [888, 317] width 368 height 31
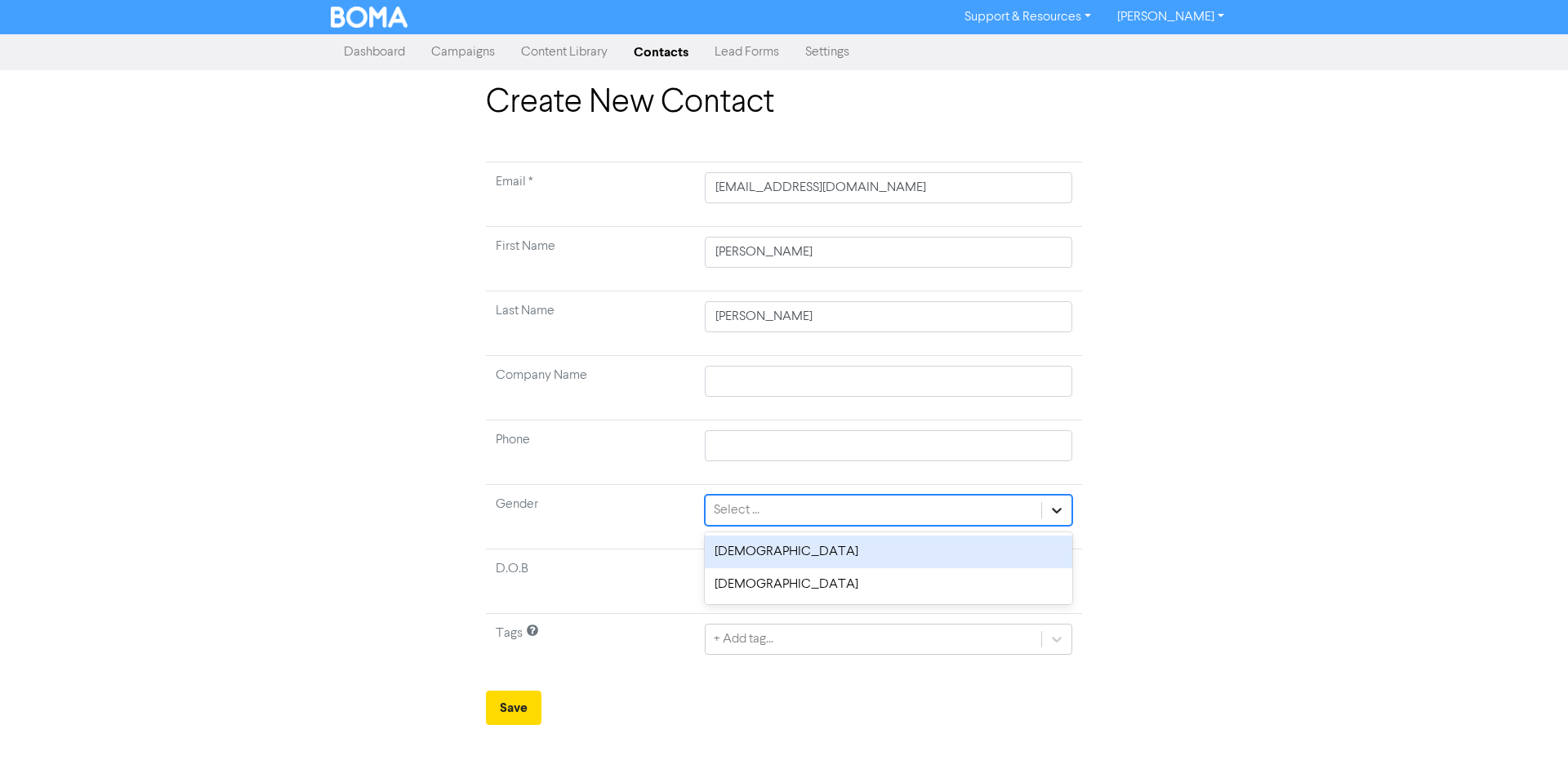
click at [1058, 513] on icon at bounding box center [1056, 510] width 17 height 17
click at [747, 556] on div "[DEMOGRAPHIC_DATA]" at bounding box center [888, 552] width 368 height 33
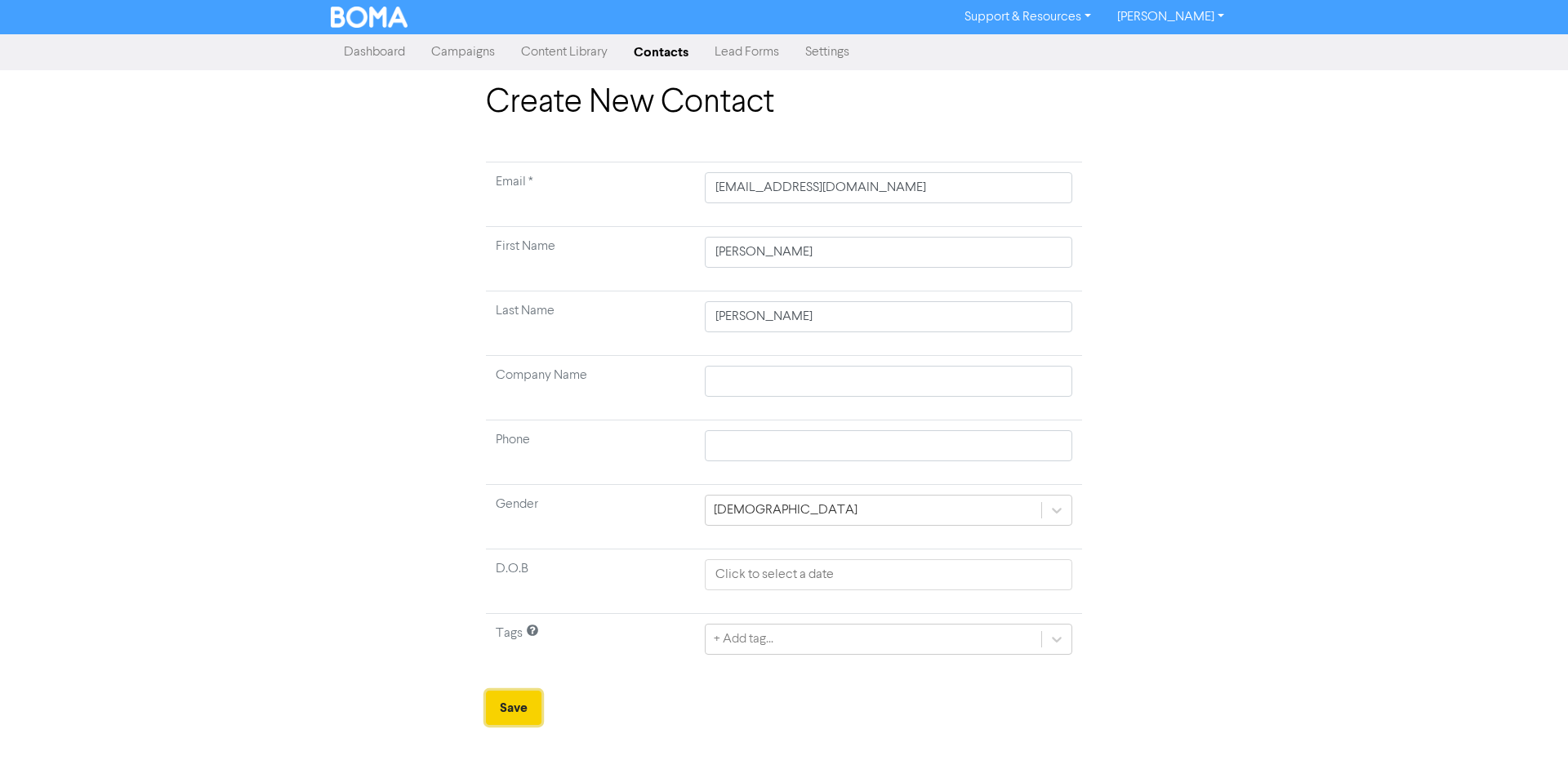
click at [522, 711] on button "Save" at bounding box center [514, 708] width 56 height 34
